Goal: Transaction & Acquisition: Purchase product/service

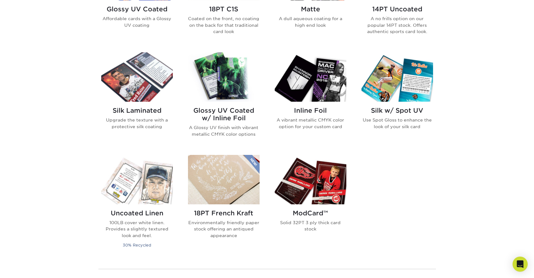
scroll to position [291, 0]
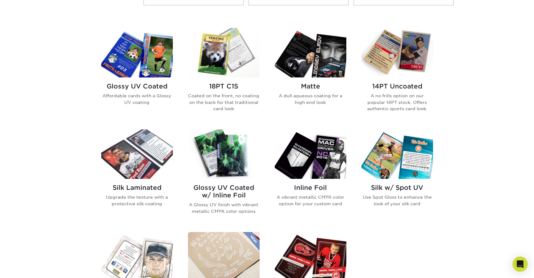
click at [218, 86] on h2 "18PT C1S" at bounding box center [224, 87] width 72 height 8
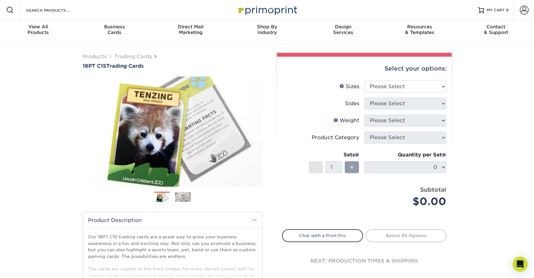
click at [178, 196] on img at bounding box center [183, 197] width 16 height 10
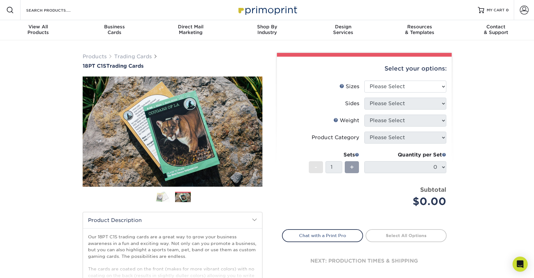
click at [164, 196] on img at bounding box center [162, 197] width 16 height 11
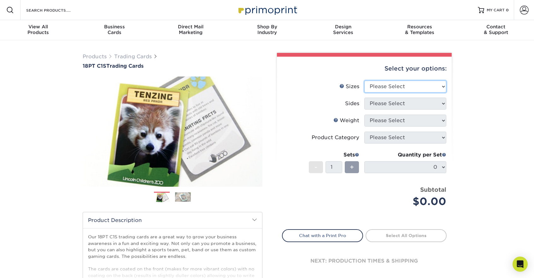
click at [434, 84] on select "Please Select 2.5" x 3.5"" at bounding box center [405, 87] width 82 height 12
select select "2.50x3.50"
click at [416, 102] on select "Please Select Print Both Sides Print Front Only" at bounding box center [405, 104] width 82 height 12
select select "13abbda7-1d64-4f25-8bb2-c179b224825d"
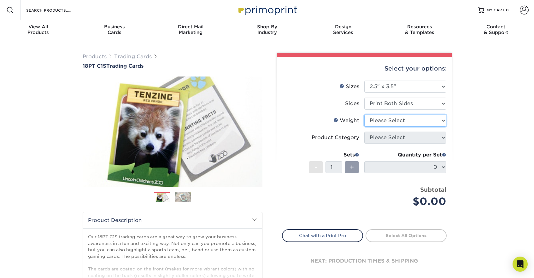
click at [399, 120] on select "Please Select 18PT C1S" at bounding box center [405, 121] width 82 height 12
select select "18PTC1S"
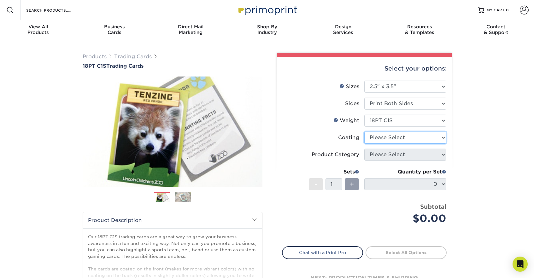
click at [390, 138] on select at bounding box center [405, 138] width 82 height 12
select select "1e8116af-acfc-44b1-83dc-8181aa338834"
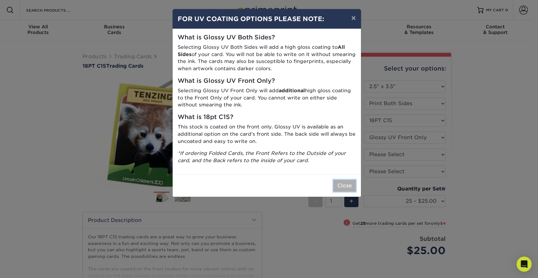
click at [347, 187] on button "Close" at bounding box center [344, 186] width 23 height 12
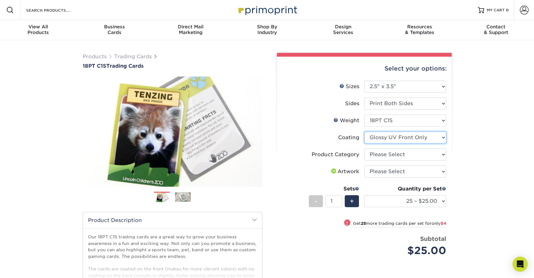
click at [430, 138] on select at bounding box center [405, 138] width 82 height 12
click at [398, 154] on select "Please Select Trading Cards" at bounding box center [405, 155] width 82 height 12
select select "c2f9bce9-36c2-409d-b101-c29d9d031e18"
click at [385, 173] on select "Please Select I will upload files I need a design - $100" at bounding box center [405, 172] width 82 height 12
select select "upload"
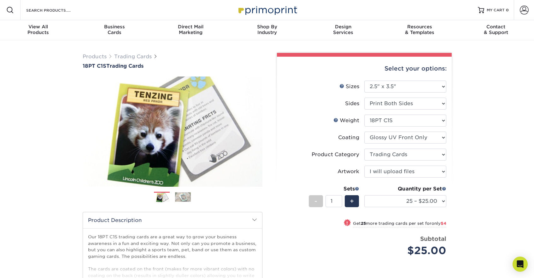
click at [324, 183] on li "Sets - 1 + Quantity per Set 25 – $25.00 50 – $29.00 75 – $37.00 100 – $41.00 25…" at bounding box center [364, 201] width 164 height 37
click at [440, 201] on select "25 – $25.00 50 – $29.00 75 – $37.00 100 – $41.00 250 – $48.00 500 – $58.00 1000…" at bounding box center [405, 201] width 82 height 12
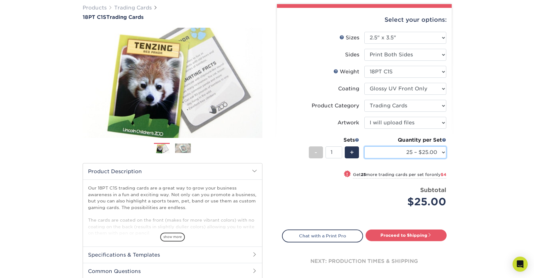
scroll to position [88, 0]
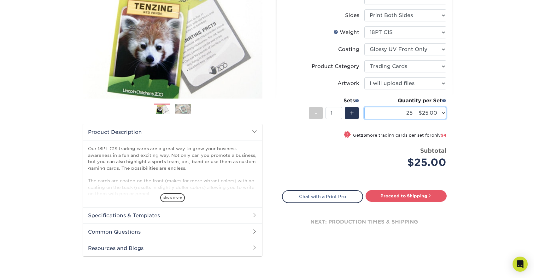
click at [438, 113] on select "25 – $25.00 50 – $29.00 75 – $37.00 100 – $41.00 250 – $48.00 500 – $58.00 1000…" at bounding box center [405, 113] width 82 height 12
click at [442, 113] on select "25 – $25.00 50 – $29.00 75 – $37.00 100 – $41.00 250 – $48.00 500 – $58.00 1000…" at bounding box center [405, 113] width 82 height 12
click at [436, 111] on select "25 – $25.00 50 – $29.00 75 – $37.00 100 – $41.00 250 – $48.00 500 – $58.00 1000…" at bounding box center [405, 113] width 82 height 12
select select "500 – $58.00"
click at [438, 112] on select "25 – $25.00 50 – $29.00 75 – $37.00 100 – $41.00 250 – $48.00 500 – $58.00 1000…" at bounding box center [405, 113] width 82 height 12
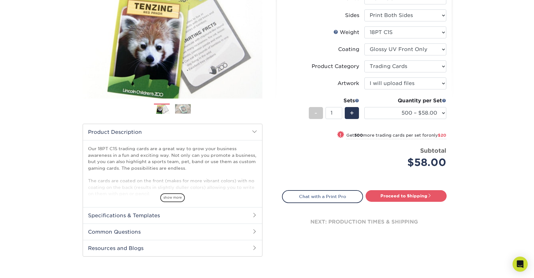
click at [485, 116] on div "Products Trading Cards 18PT C1S Trading Cards Previous Next show more" at bounding box center [267, 117] width 534 height 330
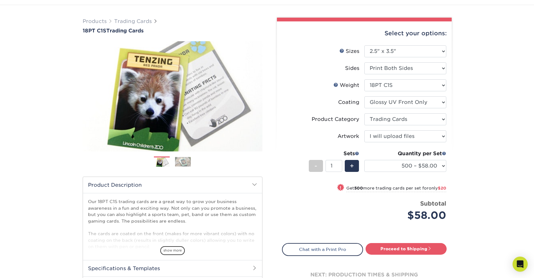
scroll to position [34, 0]
